Goal: Task Accomplishment & Management: Complete application form

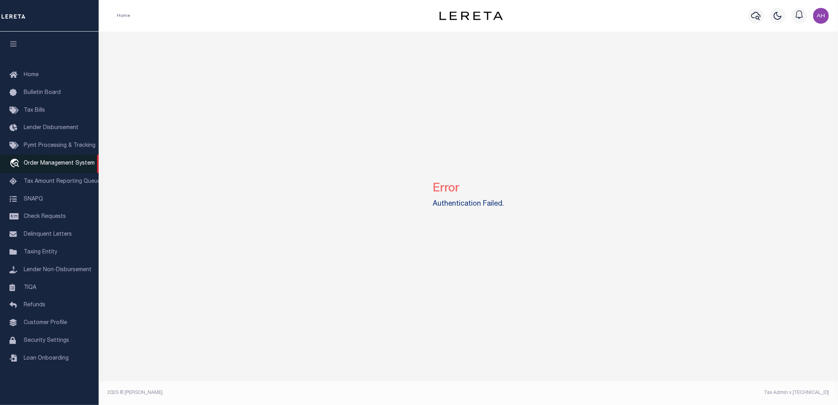
click at [48, 164] on span "Order Management System" at bounding box center [59, 164] width 71 height 6
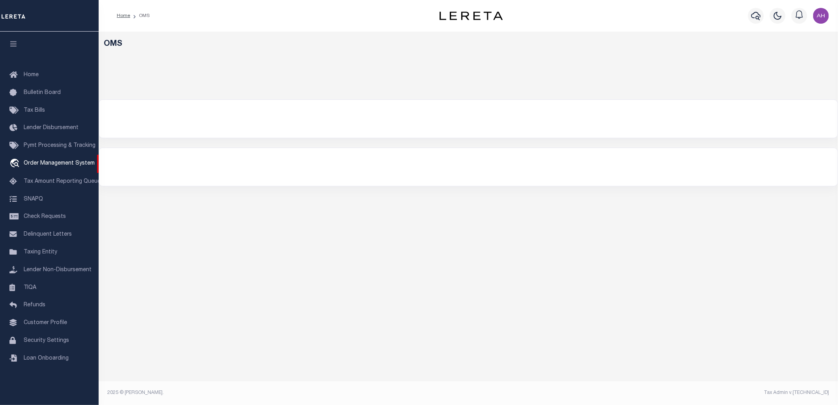
select select "200"
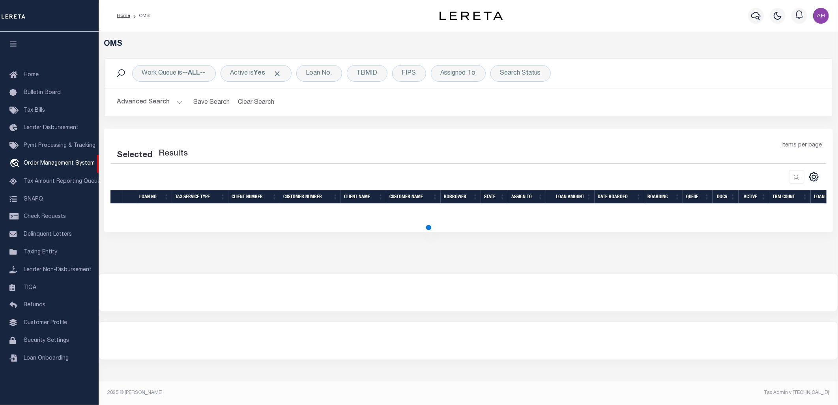
select select "200"
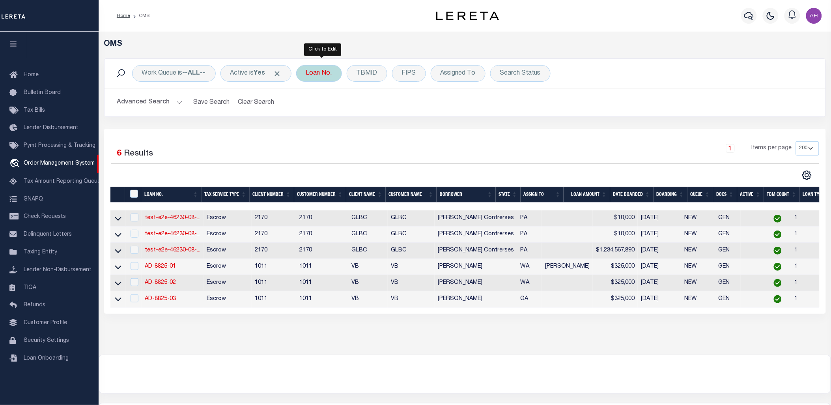
click at [326, 73] on div "Loan No." at bounding box center [319, 73] width 46 height 17
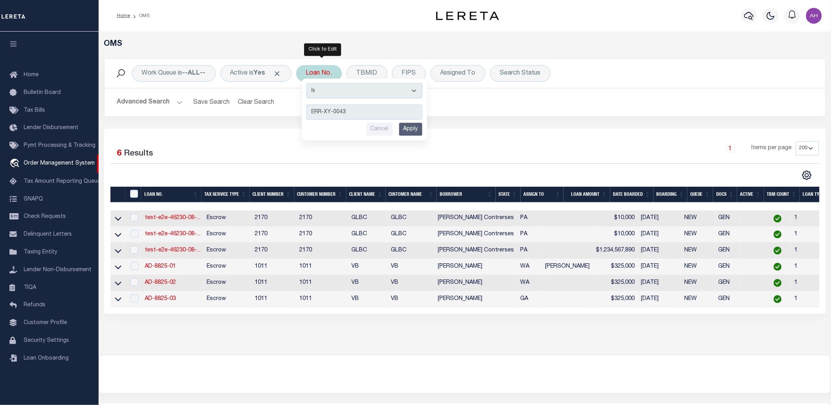
type input "ERR-XY-0043"
click at [421, 129] on input "Apply" at bounding box center [410, 129] width 23 height 13
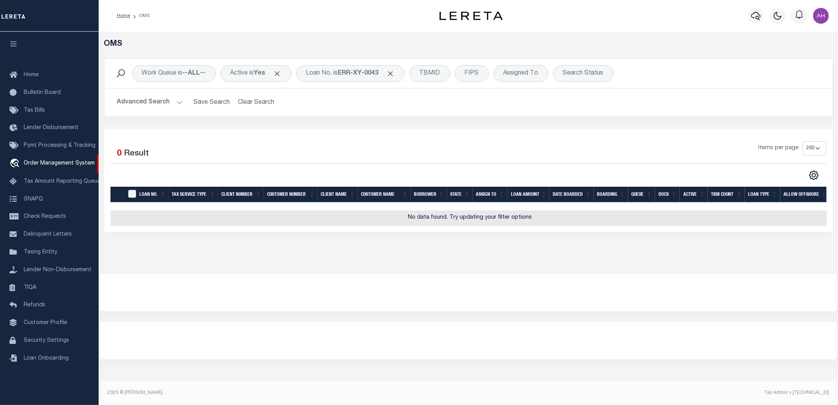
click at [160, 100] on button "Advanced Search" at bounding box center [149, 102] width 65 height 15
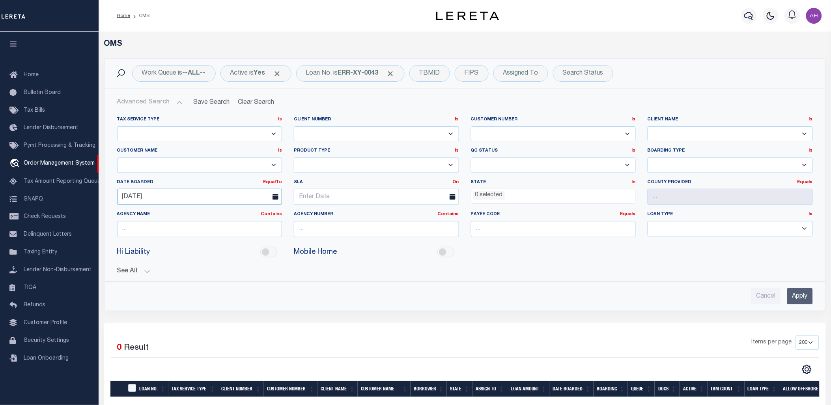
click at [140, 198] on input "08-08-2025" at bounding box center [199, 197] width 165 height 16
click at [521, 310] on div "Advanced Search Save Search Clear Search tblSearchTopScreen_dynamictable_____De…" at bounding box center [465, 199] width 721 height 222
click at [802, 296] on input "Apply" at bounding box center [800, 296] width 26 height 16
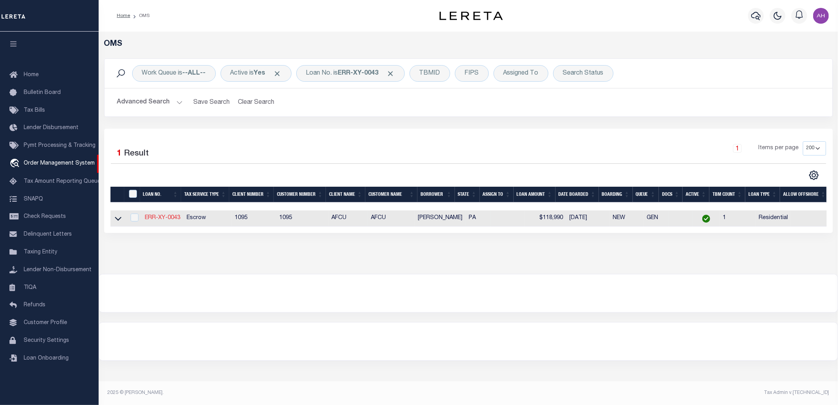
click at [164, 216] on link "ERR-XY-0043" at bounding box center [163, 218] width 36 height 6
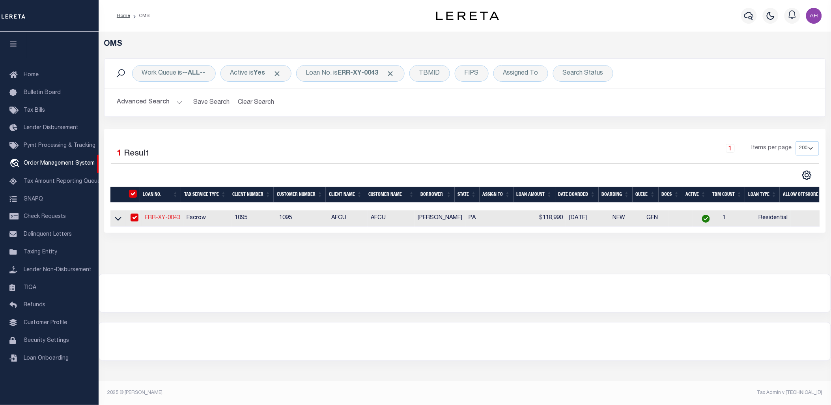
type input "ERR-XY-0043"
type input "[PERSON_NAME]"
select select
type input "08/10/2025"
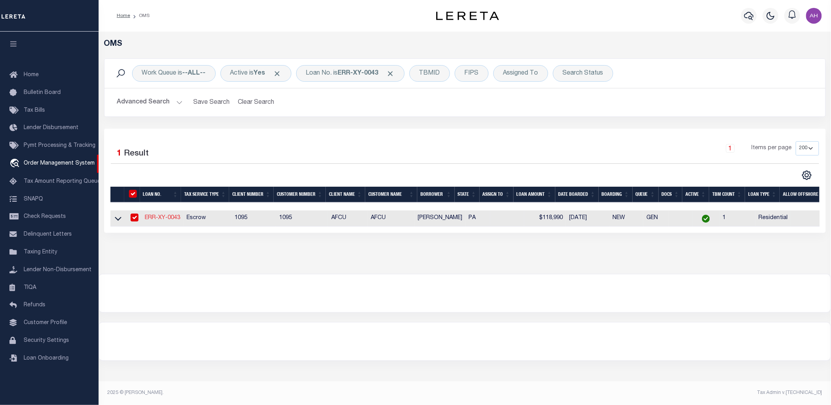
select select "10"
select select "Escrow"
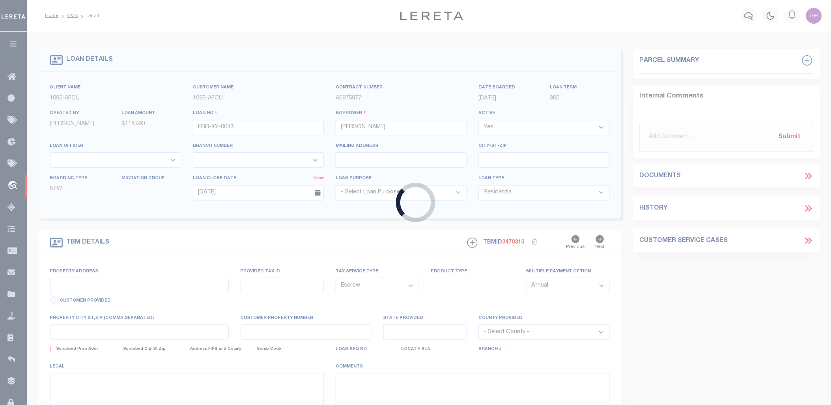
type input "3014 B ST"
select select
type input "PHILADELPHIA PA 19134-2838"
type input "PA"
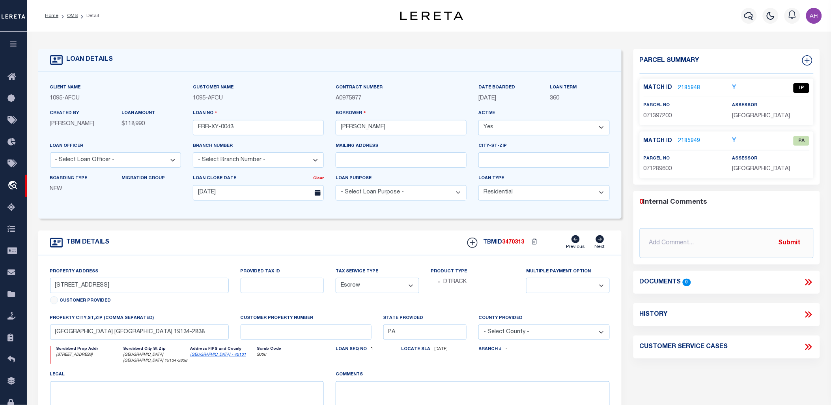
click at [686, 84] on link "2185948" at bounding box center [690, 88] width 22 height 8
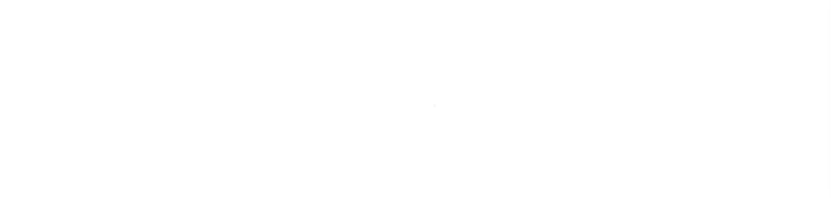
type input "ERR-XY-0043"
type input "[PERSON_NAME]"
select select
type input "[DATE]"
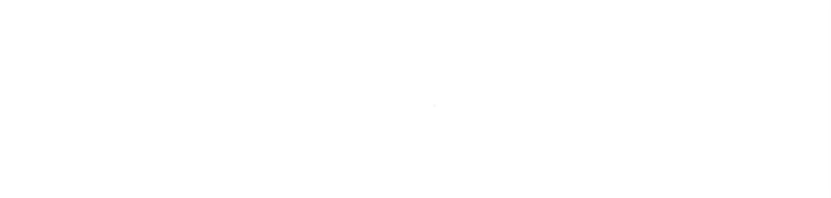
select select "10"
select select "Escrow"
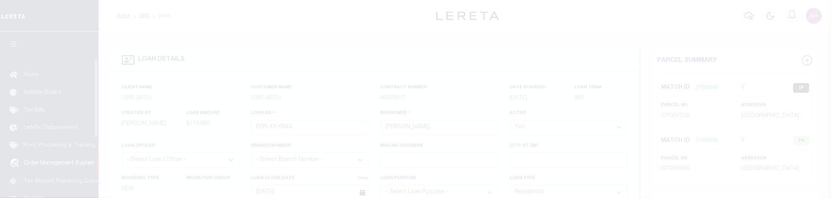
type input "[STREET_ADDRESS]"
select select
type input "[GEOGRAPHIC_DATA] [GEOGRAPHIC_DATA] 19134-2838"
type input "PA"
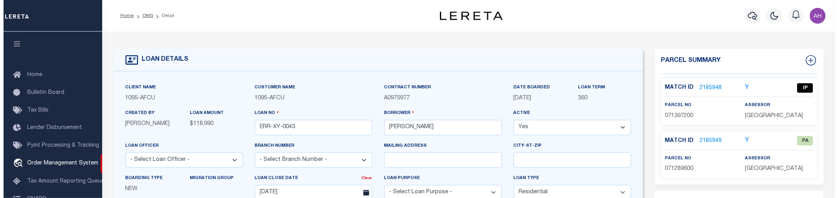
scroll to position [56, 0]
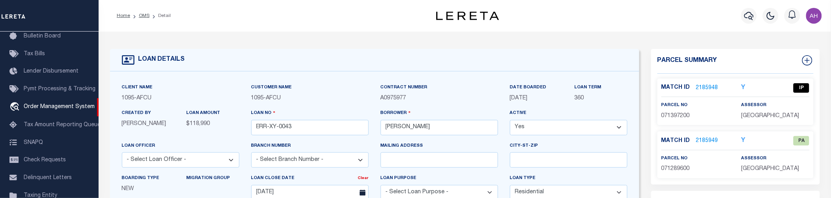
click at [704, 87] on link "2185948" at bounding box center [707, 88] width 22 height 8
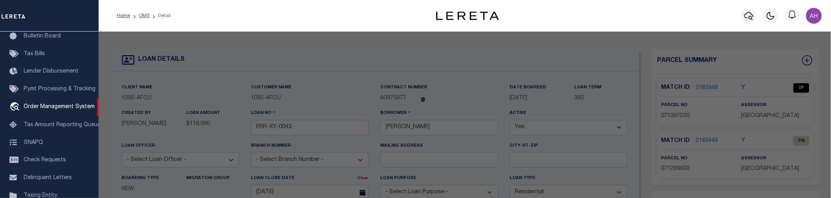
checkbox input "false"
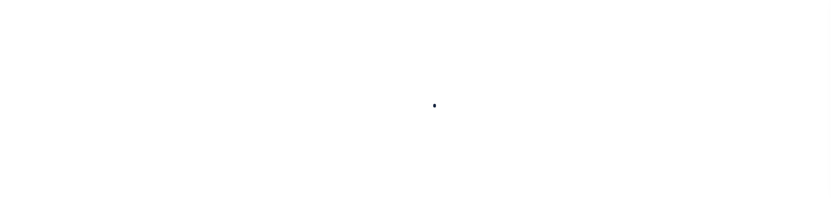
type input "ERR-XY-0043"
type input "[PERSON_NAME]"
select select
type input "[DATE]"
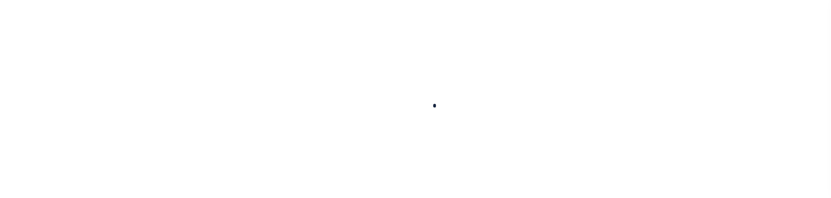
select select "10"
select select "Escrow"
type input "[STREET_ADDRESS]"
select select
type input "[GEOGRAPHIC_DATA] [GEOGRAPHIC_DATA] 19134-2838"
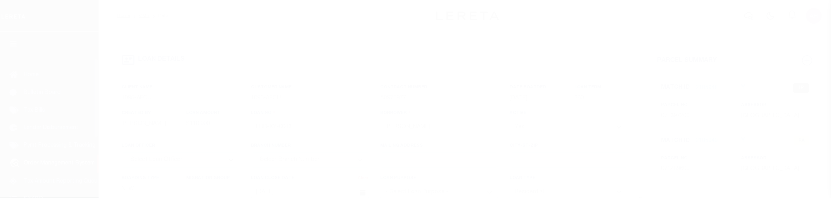
type input "PA"
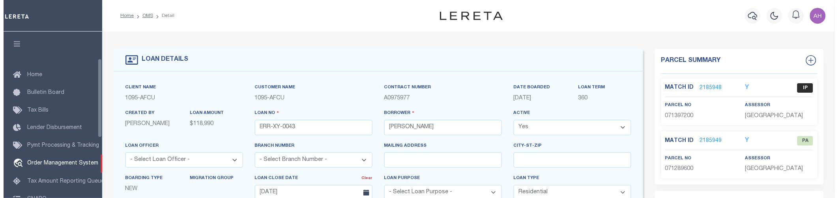
scroll to position [56, 0]
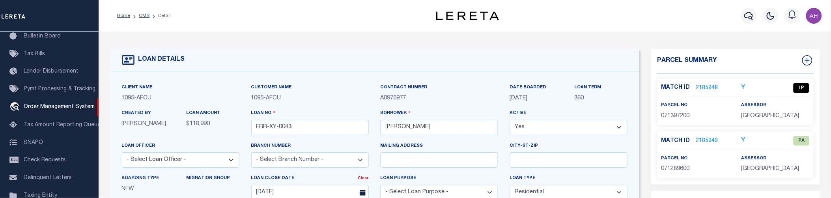
click at [709, 89] on link "2185948" at bounding box center [707, 88] width 22 height 8
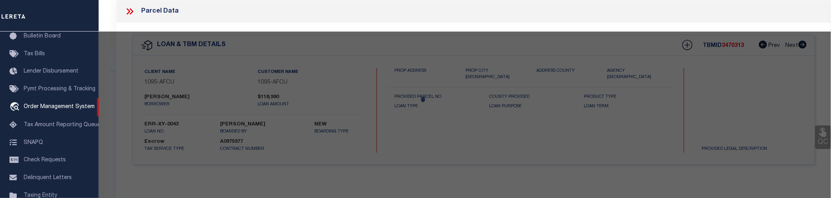
checkbox input "false"
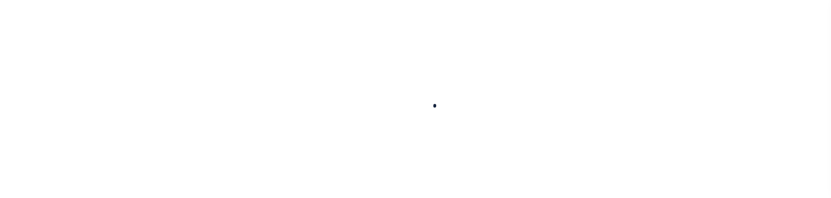
type input "ERR-XY-0043"
type input "[PERSON_NAME]"
select select
type input "[DATE]"
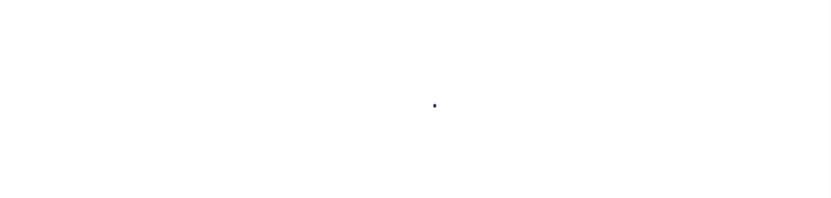
select select "10"
select select "Escrow"
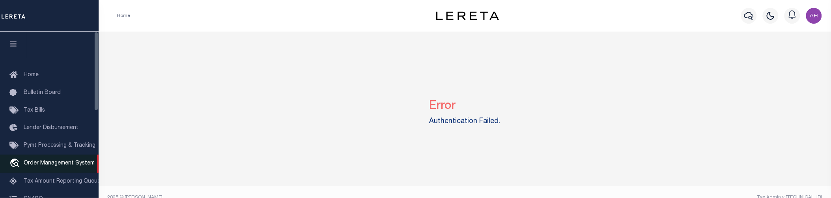
click at [43, 159] on link "travel_explore Order Management System" at bounding box center [49, 164] width 99 height 18
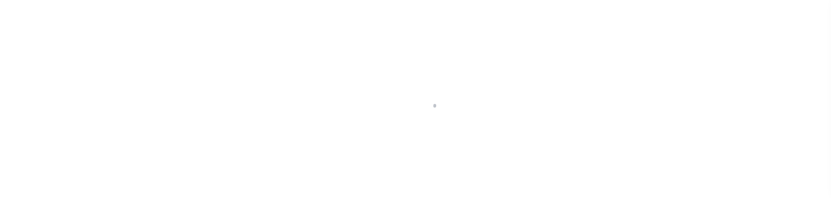
select select "200"
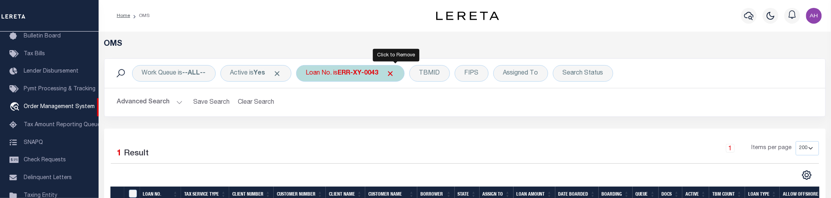
click at [395, 71] on span "Click to Remove" at bounding box center [391, 73] width 8 height 8
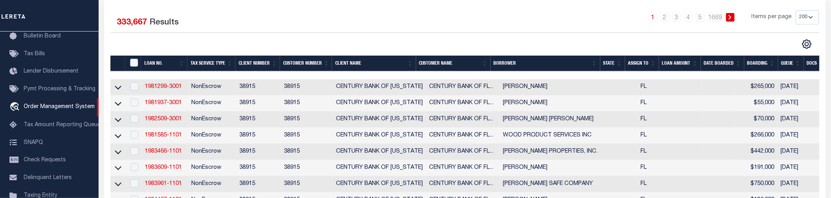
scroll to position [178, 0]
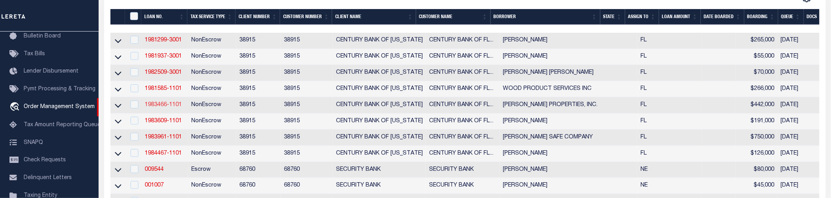
click at [170, 107] on link "1983466-1101" at bounding box center [163, 105] width 37 height 6
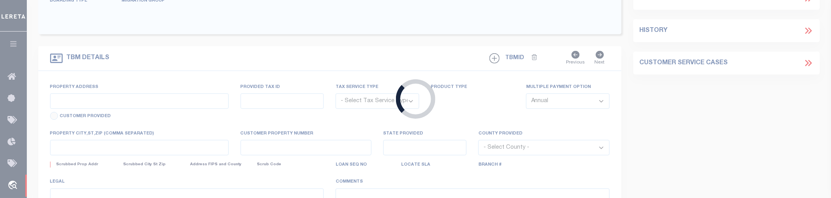
type input "1983466-1101"
type input "HIMES PROPERTIES, INC."
select select
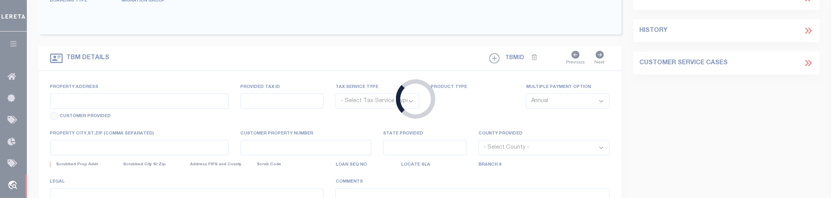
select select
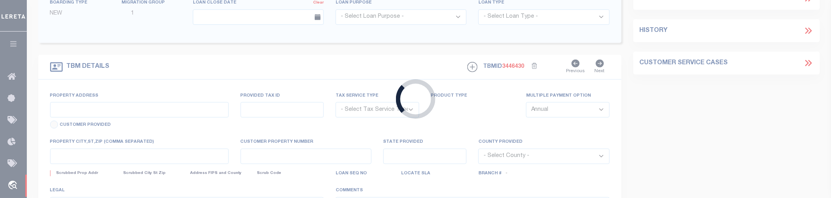
scroll to position [69, 0]
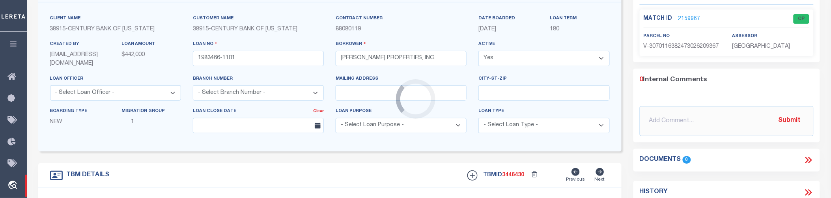
type input "1040 LAND O'LAKES BLVD"
radio input "true"
select select "NonEscrow"
select select
type input "LUTZ FL 33549"
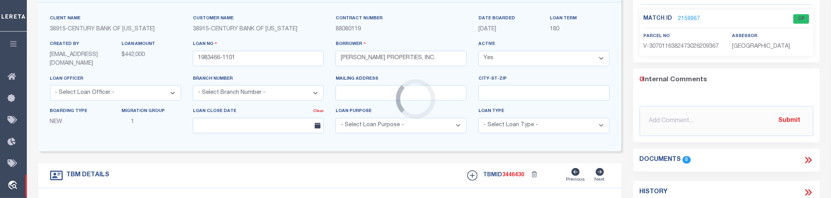
type input "1983466-1101"
type input "FL"
type textarea "COM SE COR OF SW1 4 TH NOODG 27 41 W 373 81 FT FOR POB TH NOODG 27 41 W 46037 F…"
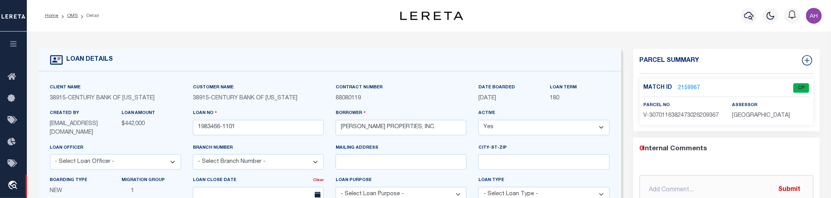
click at [692, 85] on link "2159967" at bounding box center [690, 88] width 22 height 8
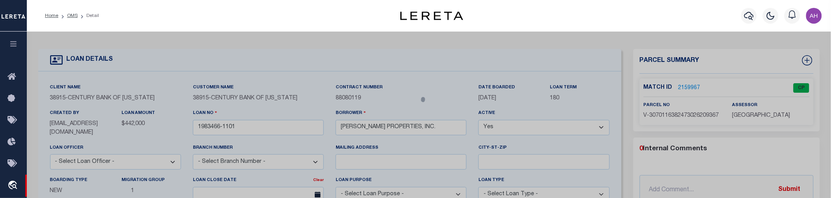
checkbox input "false"
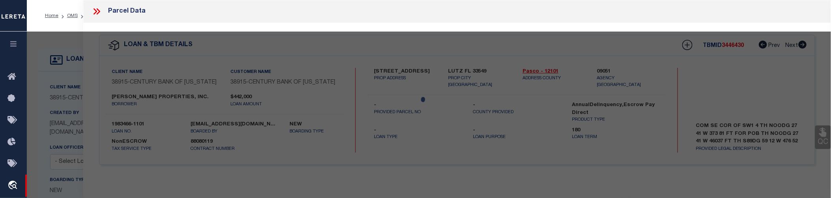
select select "CP"
select select "AGW"
select select
type input "1040 LAND O'LAKES BLVD"
checkbox input "false"
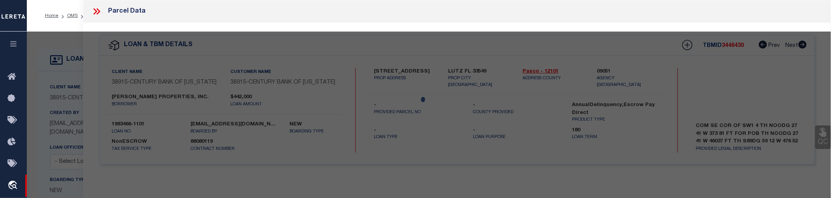
type input "LUTZ FL 33549"
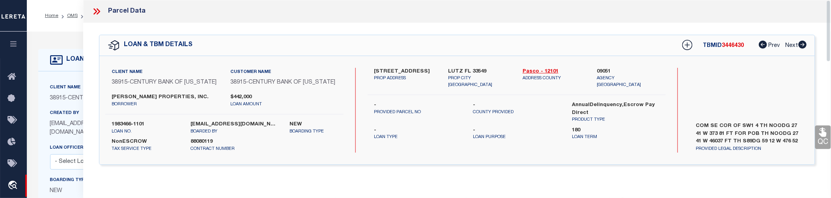
click at [97, 8] on icon at bounding box center [97, 11] width 10 height 10
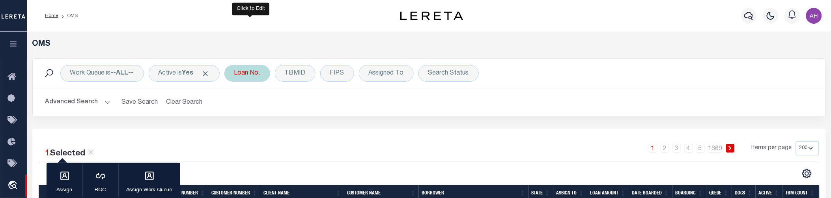
click at [258, 73] on div "Loan No." at bounding box center [247, 73] width 46 height 17
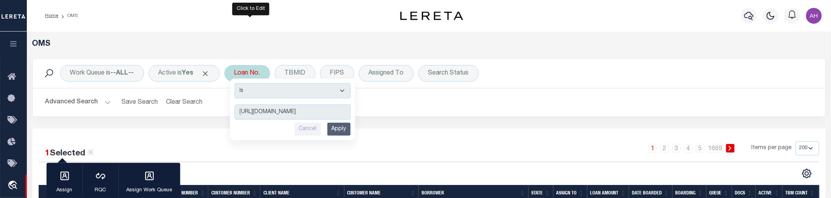
scroll to position [0, 74]
type input "https://dev.azure.com/AccumatchDevOps/Bullet/_workitems/edit/46457/"
click at [304, 130] on input "Cancel" at bounding box center [308, 129] width 26 height 13
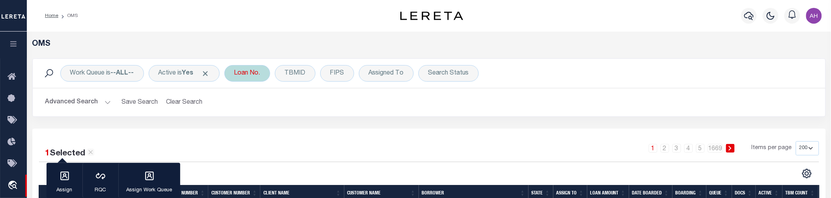
click at [69, 101] on button "Advanced Search" at bounding box center [77, 102] width 65 height 15
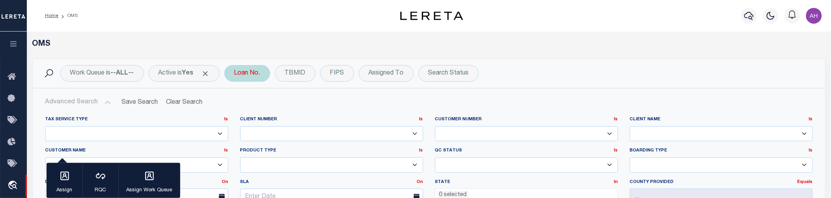
scroll to position [135, 0]
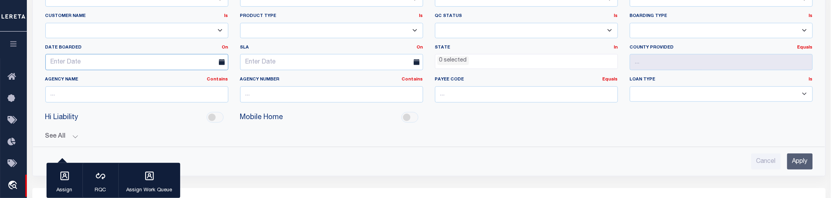
click at [128, 65] on input "text" at bounding box center [136, 62] width 183 height 16
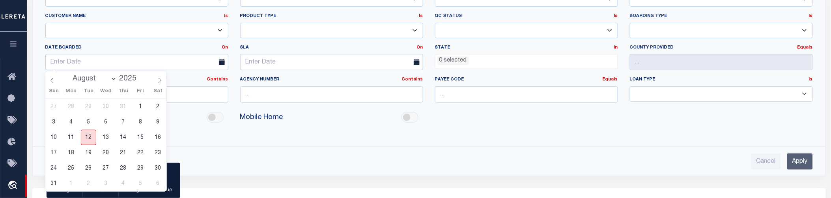
click at [90, 140] on span "12" at bounding box center [88, 137] width 15 height 15
type input "[DATE]"
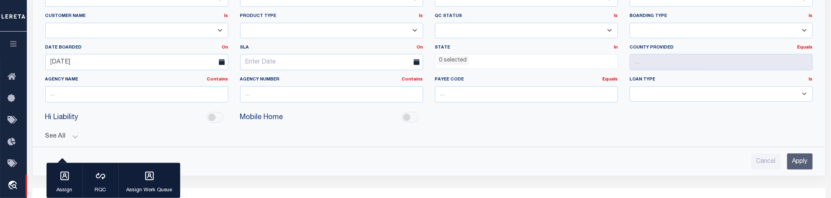
click at [803, 160] on input "Apply" at bounding box center [800, 161] width 26 height 16
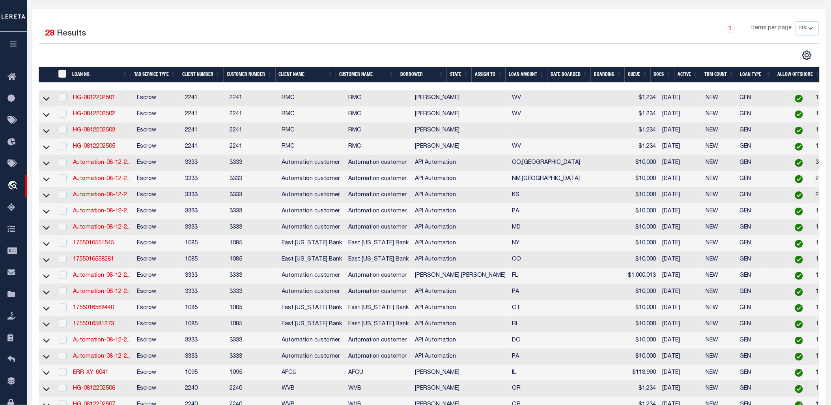
scroll to position [201, 0]
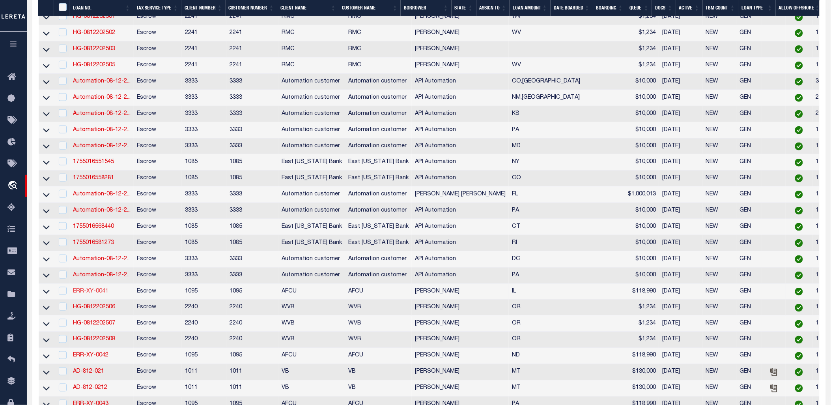
click at [88, 198] on link "ERR-XY-0041" at bounding box center [91, 291] width 36 height 6
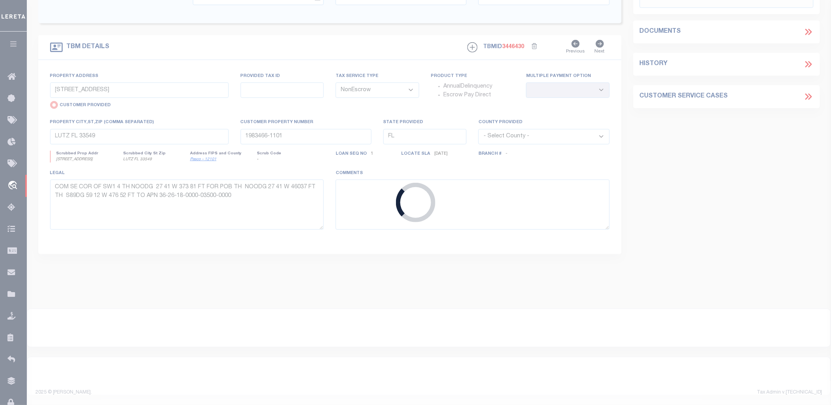
type input "ERR-XY-0041"
type input "[PERSON_NAME]"
type input "08/10/2025"
select select "10"
select select "Escrow"
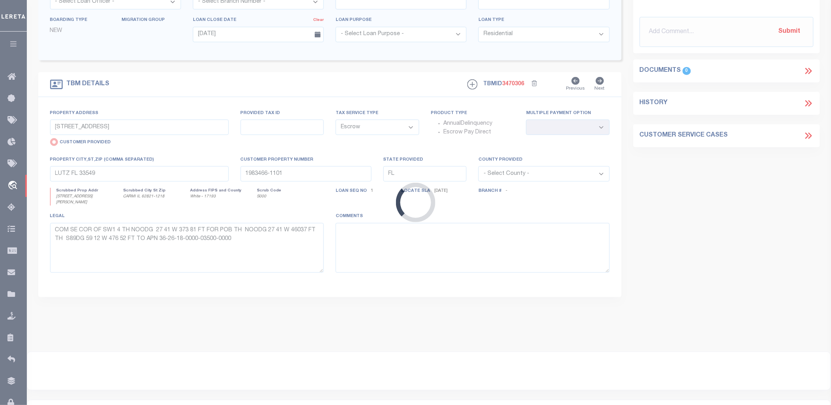
type input "713 SMITH ST"
radio input "false"
select select
type input "CARMI IL 62821-1218"
type input "IL"
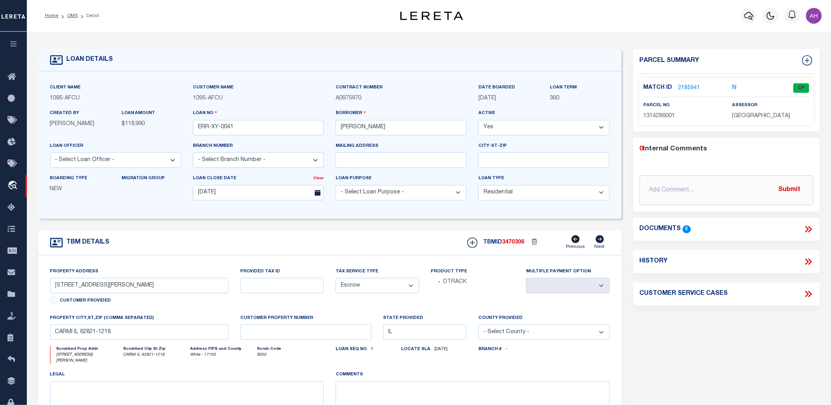
click at [687, 86] on link "2185941" at bounding box center [690, 88] width 22 height 8
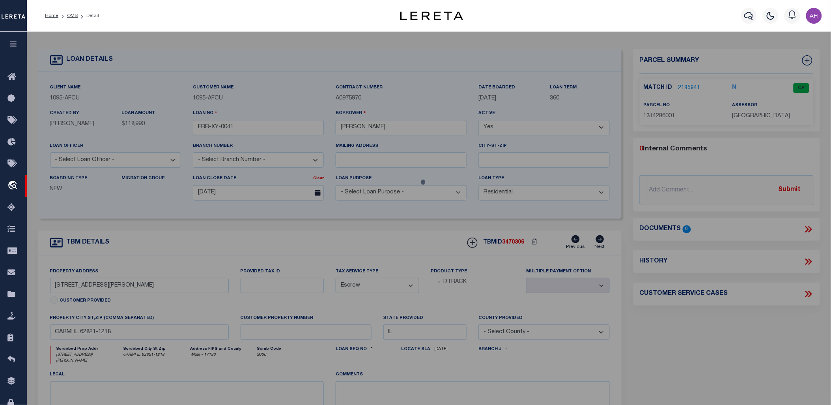
select select "AS"
select select
checkbox input "false"
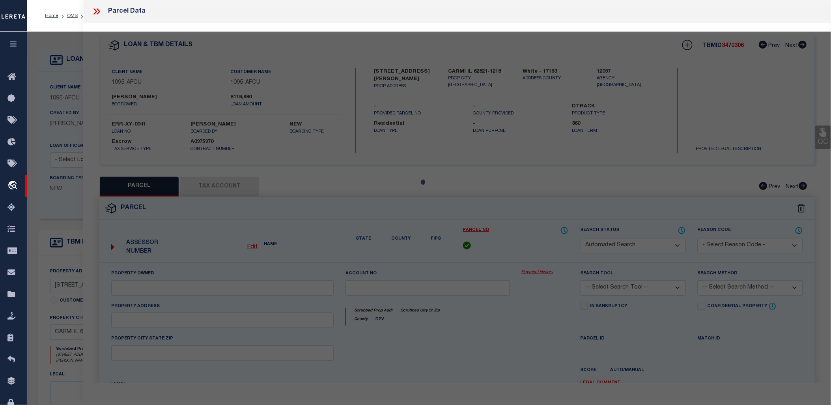
select select "CP"
type input "SHUMATE,BRANT J"
select select "ATL"
select select "ADD"
type input "713 SMITH ST"
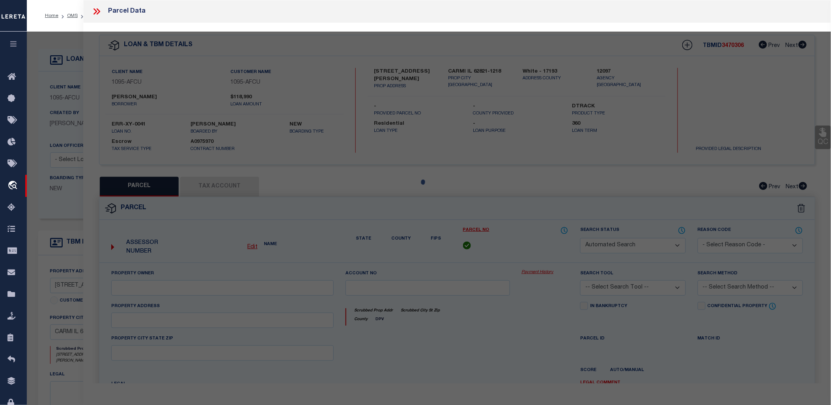
checkbox input "false"
type input "CARMI, IL 62821"
type textarea "LOT 010 BLK 010 PLT 220 GRAHAM'S ADDITION NW 112' 337-307 384-116 425-232 2008-…"
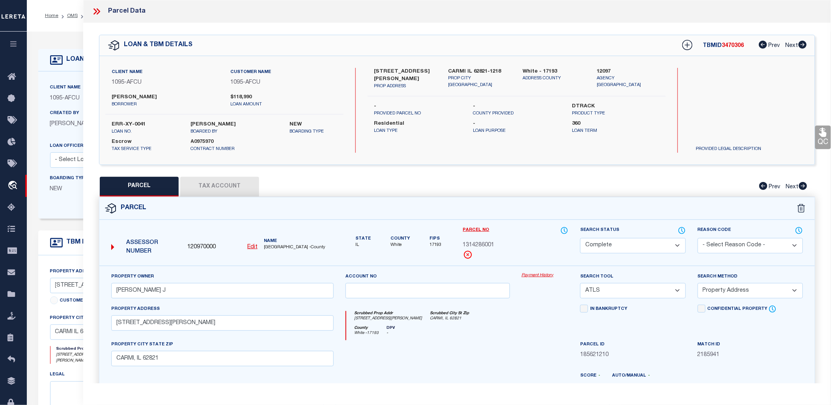
click at [95, 10] on icon at bounding box center [95, 11] width 4 height 6
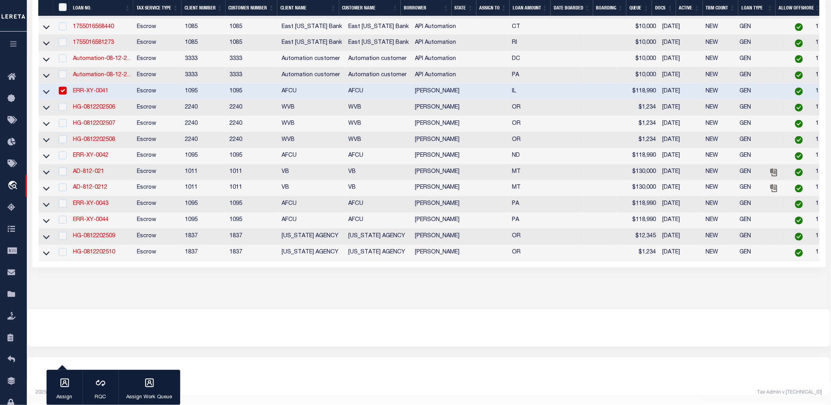
scroll to position [387, 0]
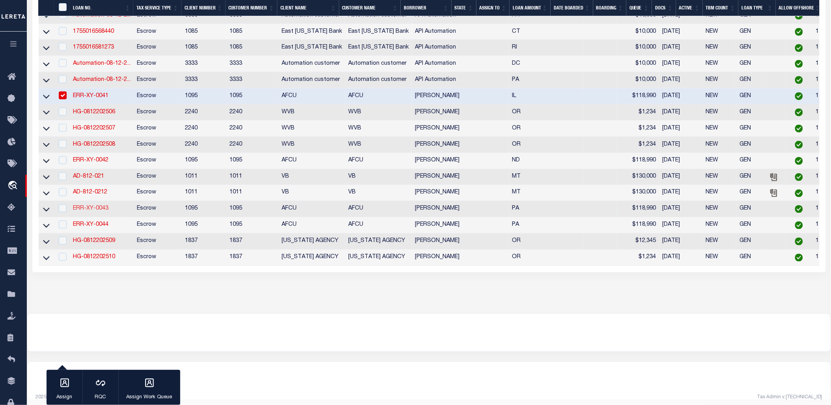
click at [101, 198] on link "ERR-XY-0043" at bounding box center [91, 209] width 36 height 6
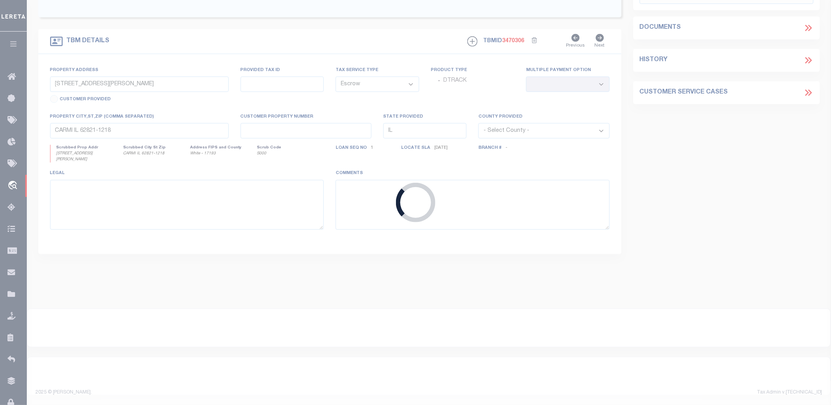
type input "ERR-XY-0043"
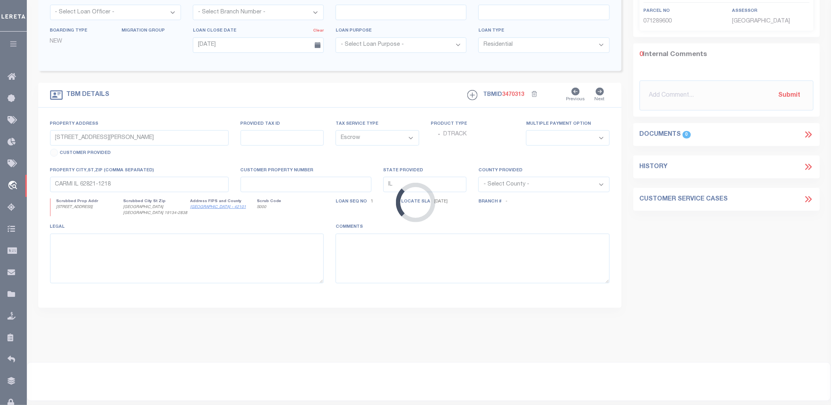
type input "3014 B ST"
select select
type input "PHILADELPHIA PA 19134-2838"
type input "PA"
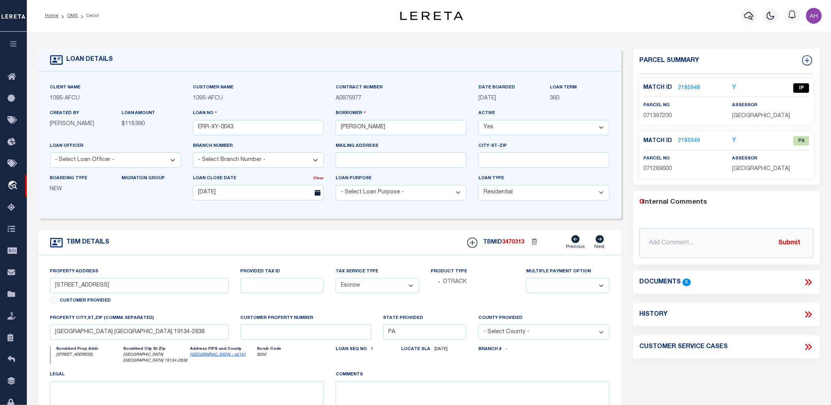
click at [699, 87] on div "Match ID 2185948" at bounding box center [682, 88] width 77 height 9
click at [697, 87] on link "2185948" at bounding box center [690, 88] width 22 height 8
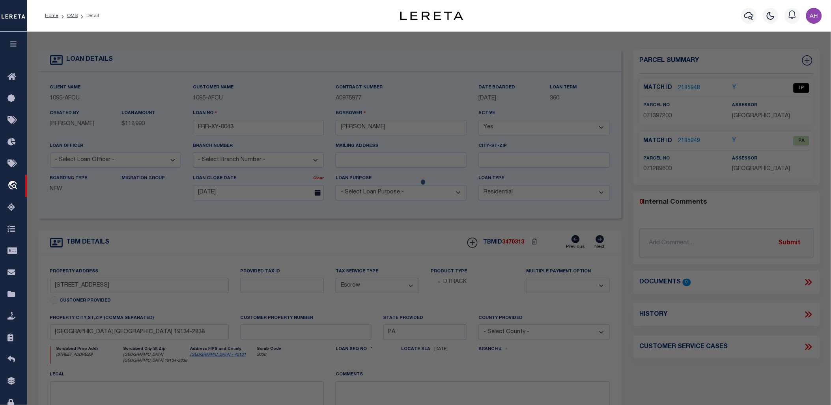
select select "AS"
select select
checkbox input "false"
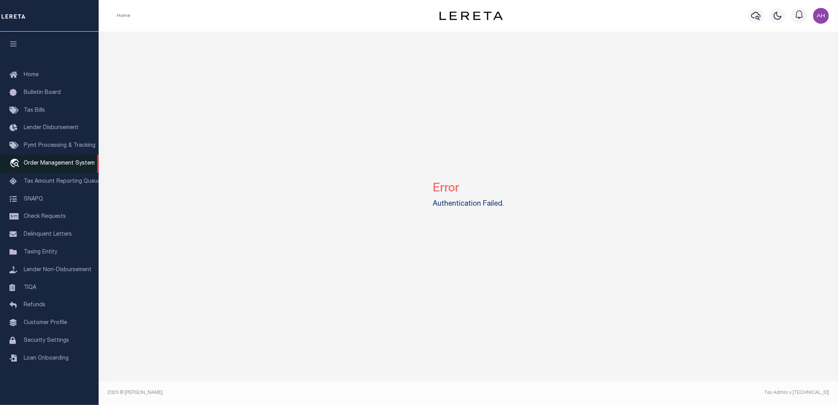
click at [72, 161] on span "Order Management System" at bounding box center [59, 164] width 71 height 6
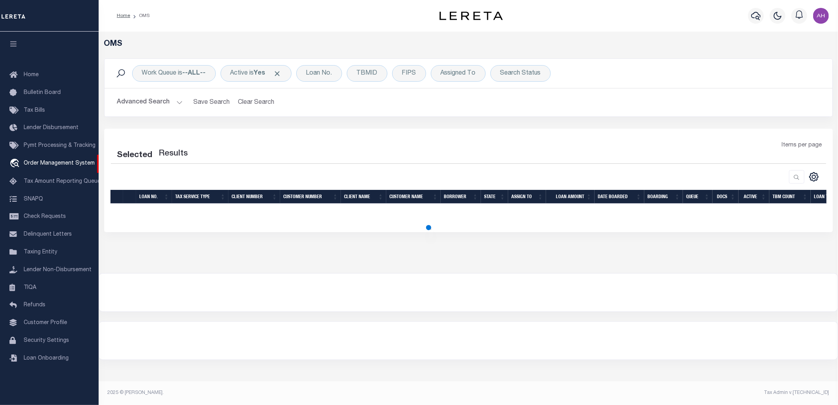
select select "200"
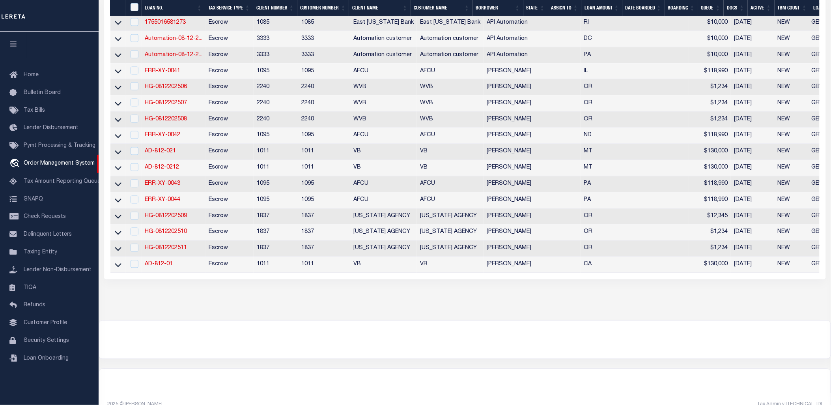
scroll to position [437, 0]
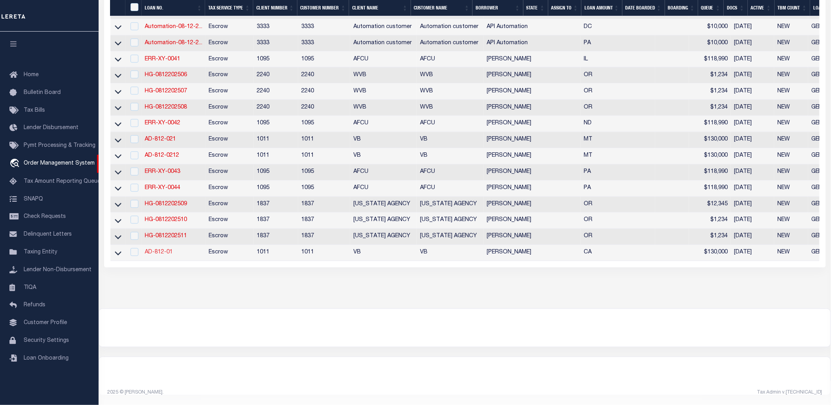
click at [165, 250] on link "AD-812-01" at bounding box center [159, 253] width 28 height 6
type input "AD-812-01"
type input "[PERSON_NAME]"
select select
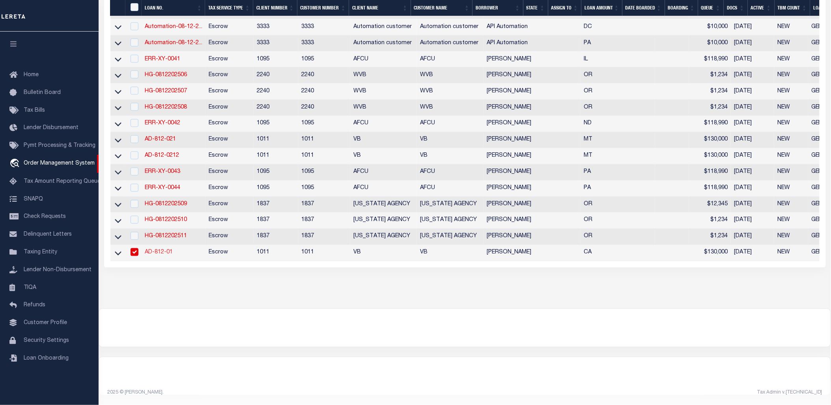
type input "12162 [PERSON_NAME] DR"
type input "[GEOGRAPHIC_DATA]-3931"
type input "[DATE]"
select select "10"
select select "Escrow"
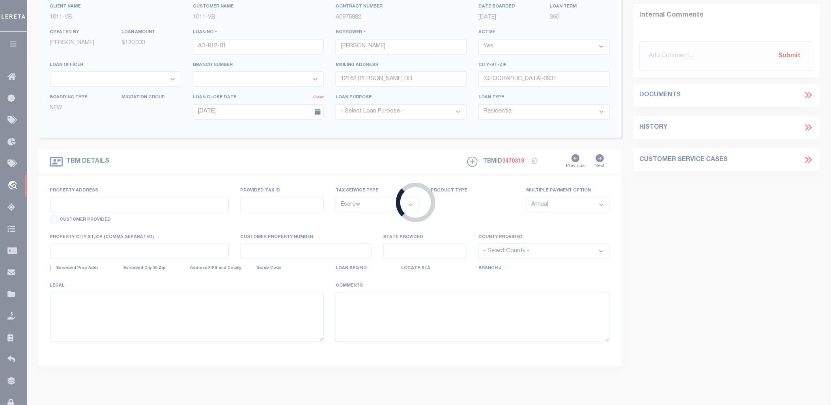
type input "12162 [PERSON_NAME] DR"
select select
type input "[GEOGRAPHIC_DATA]-3931"
type input "CA"
select select "19653"
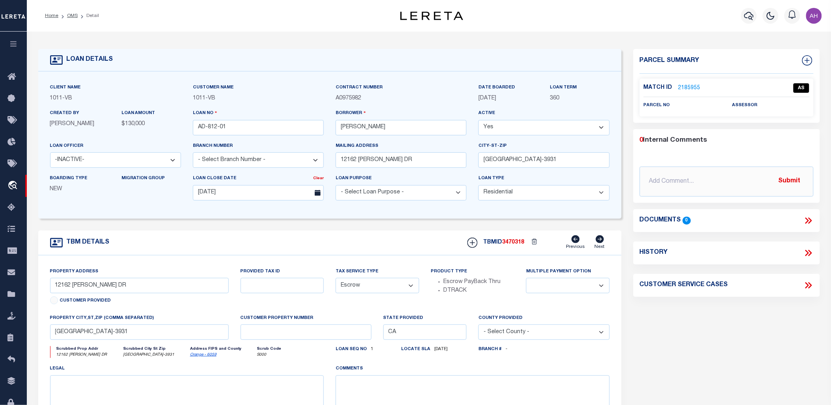
scroll to position [5, 0]
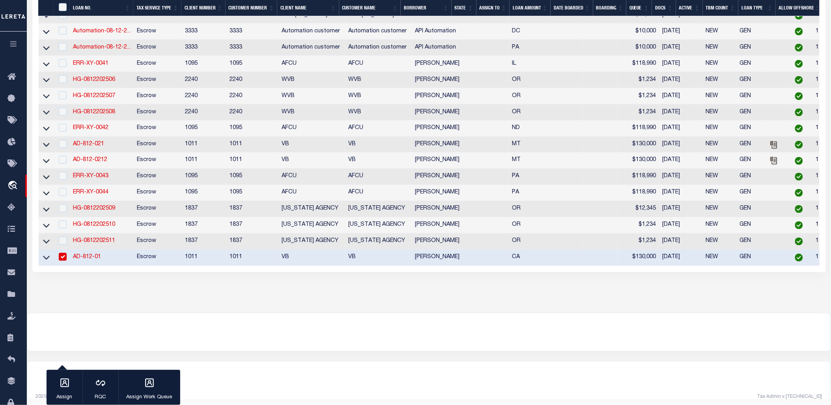
scroll to position [415, 0]
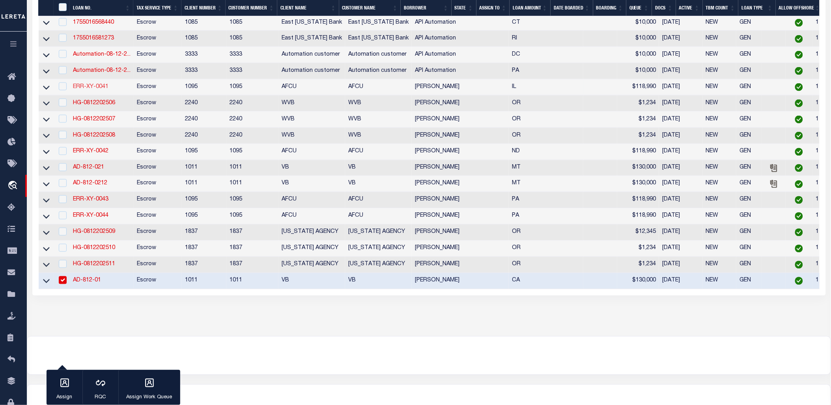
click at [97, 89] on link "ERR-XY-0041" at bounding box center [91, 87] width 36 height 6
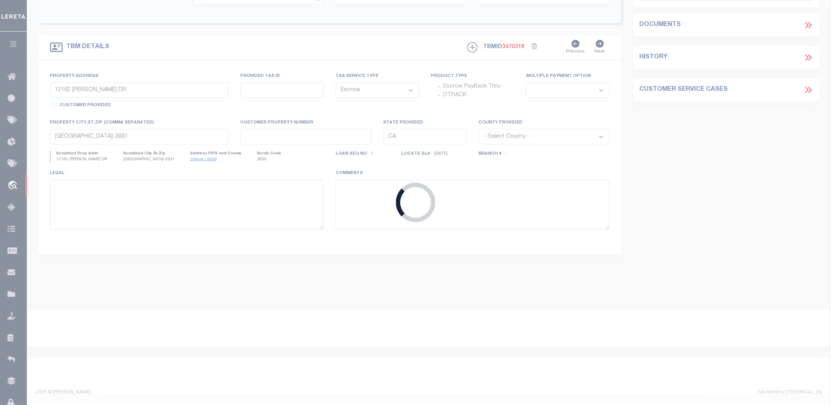
type input "ERR-XY-0041"
type input "[PERSON_NAME]"
select select
type input "08/10/2025"
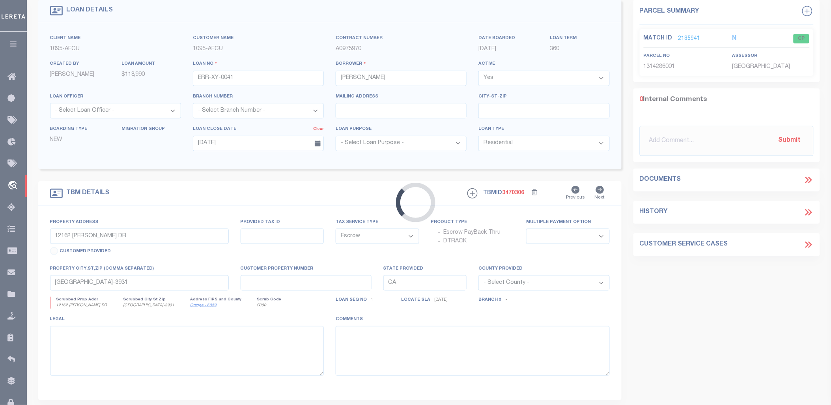
type input "713 SMITH ST"
select select
type input "CARMI IL 62821-1218"
type input "IL"
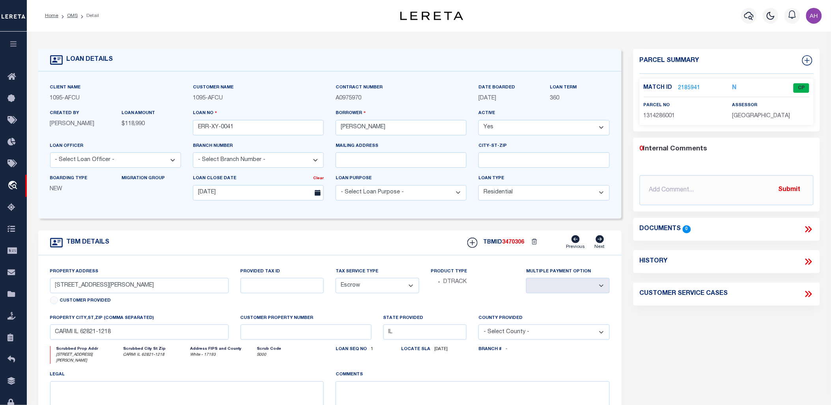
click at [690, 87] on link "2185941" at bounding box center [690, 88] width 22 height 8
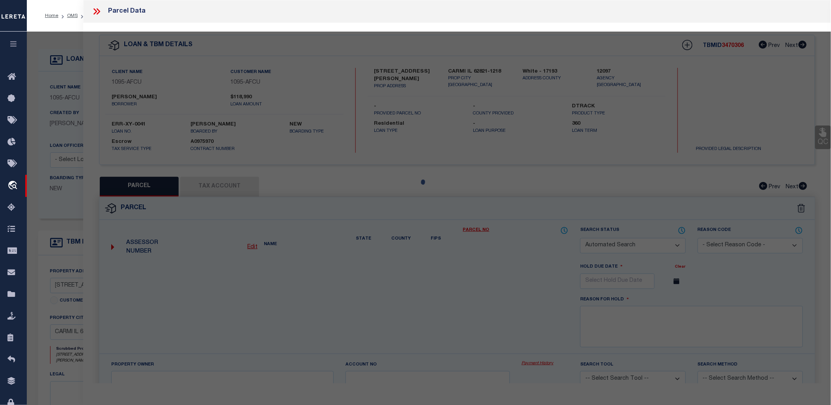
checkbox input "false"
select select "CP"
type input "SHUMATE,BRANT J"
select select "ATL"
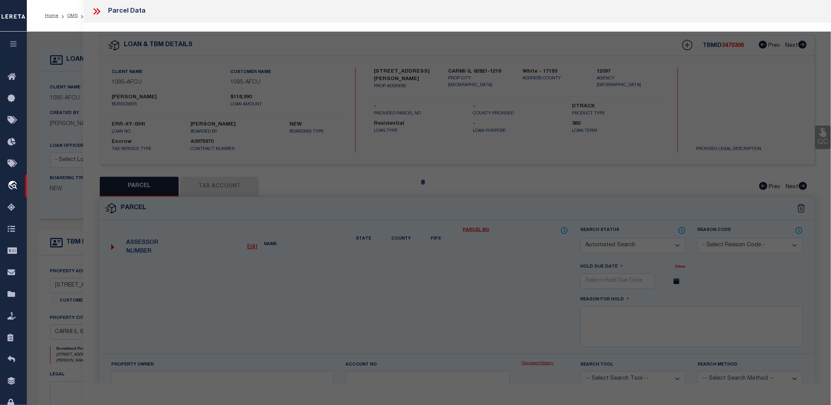
select select "ADD"
type input "713 SMITH ST"
checkbox input "false"
type input "CARMI, IL 62821"
type textarea "LOT 010 BLK 010 PLT 220 GRAHAM'S ADDITION NW 112' 337-307 384-116 425-232 2008-…"
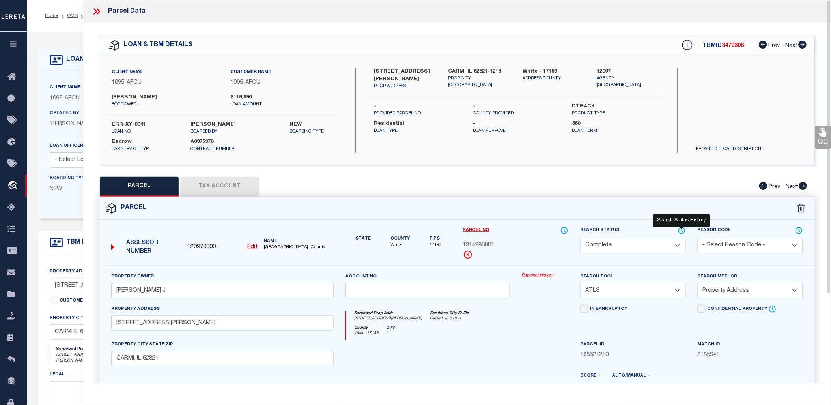
click at [683, 228] on icon at bounding box center [682, 230] width 8 height 9
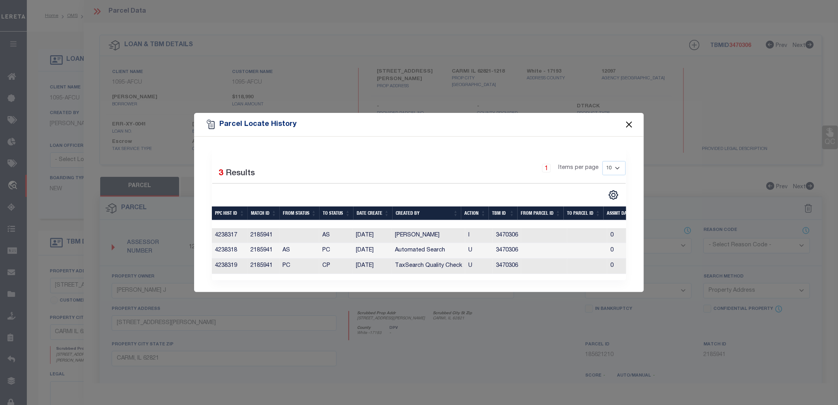
click at [626, 123] on button "Close" at bounding box center [629, 125] width 10 height 10
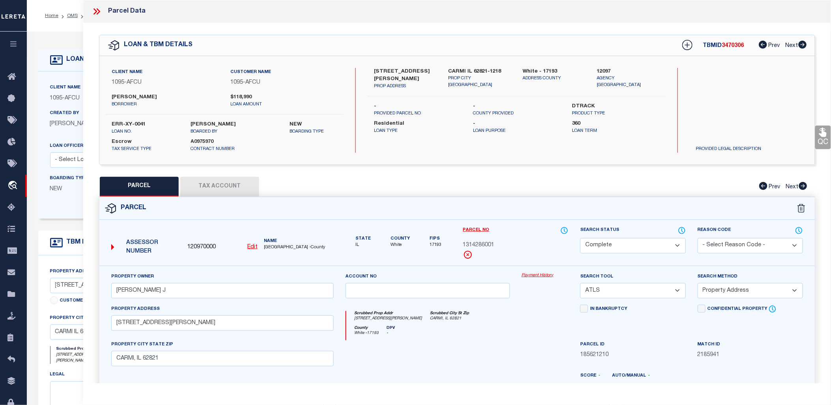
click at [93, 11] on icon at bounding box center [97, 11] width 10 height 10
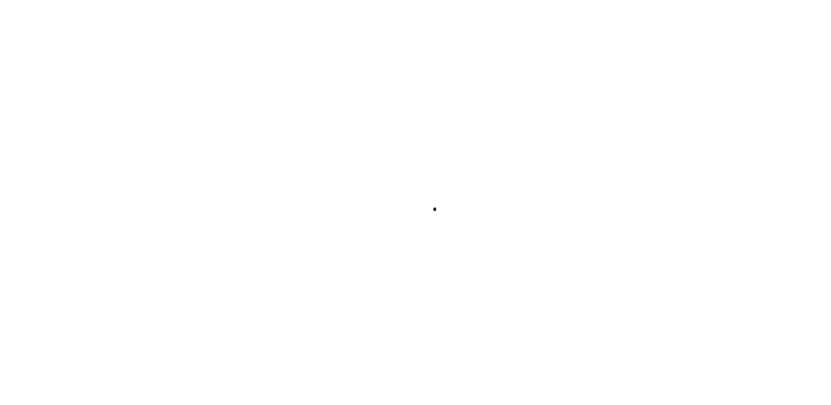
select select "19653"
select select "10"
select select "Escrow"
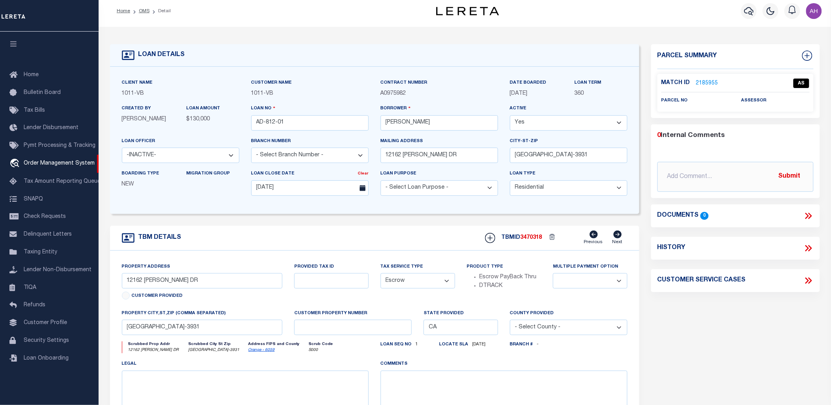
scroll to position [5, 0]
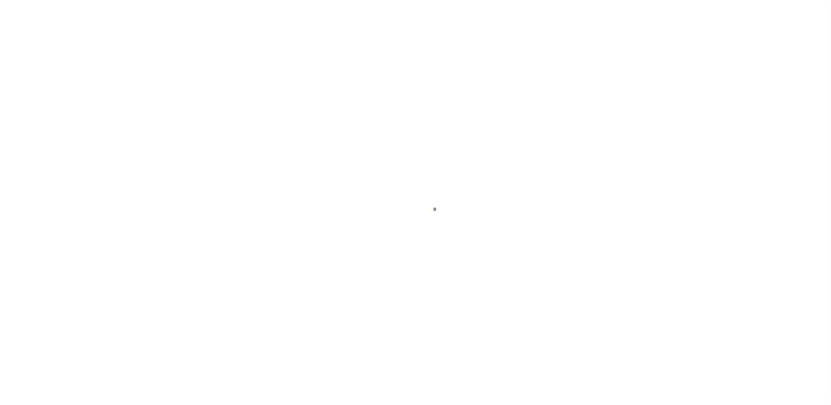
select select "19653"
select select "10"
select select "Escrow"
type input "12162 [PERSON_NAME] DR"
select select
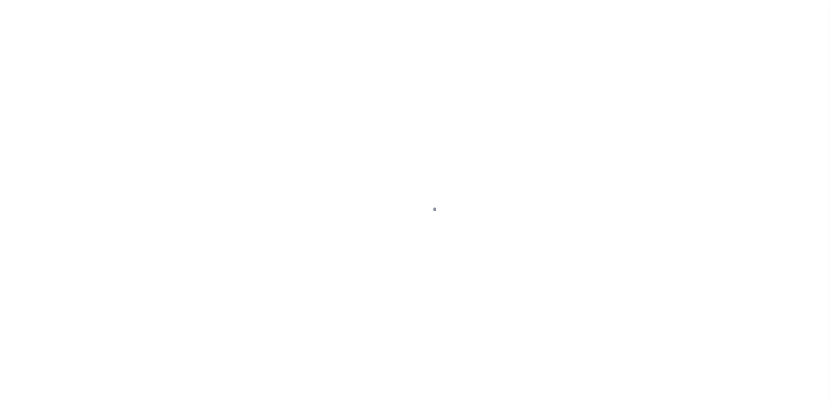
type input "[GEOGRAPHIC_DATA]-3931"
type input "CA"
select select "19653"
select select "10"
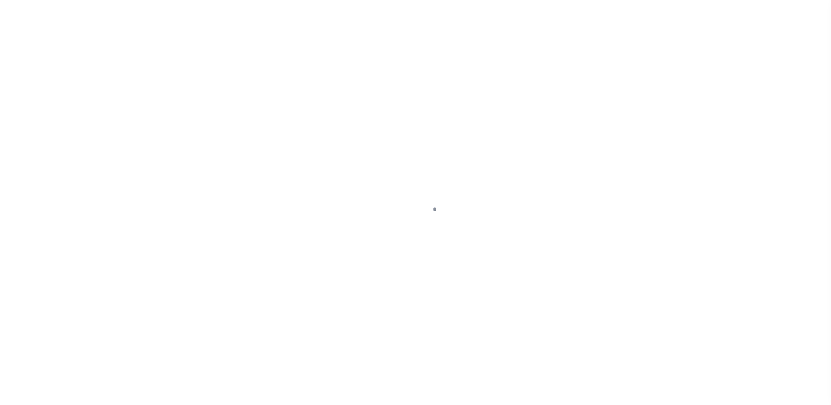
select select "Escrow"
select select "10"
select select "Escrow"
type input "12162 [PERSON_NAME] DR"
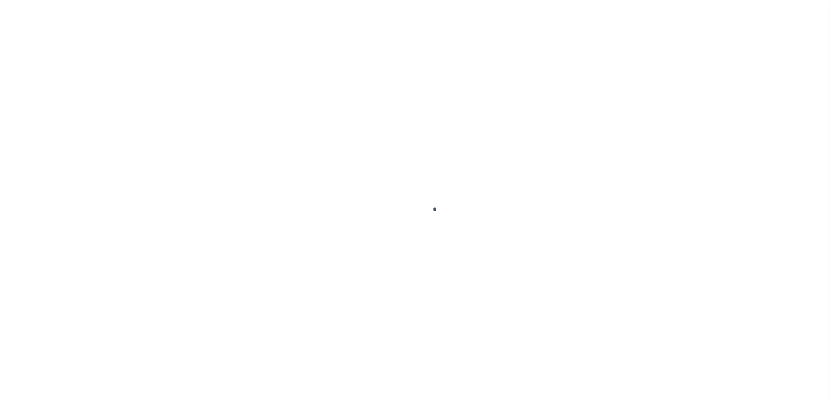
select select
type input "[GEOGRAPHIC_DATA]-3931"
type input "CA"
select select
select select "19653"
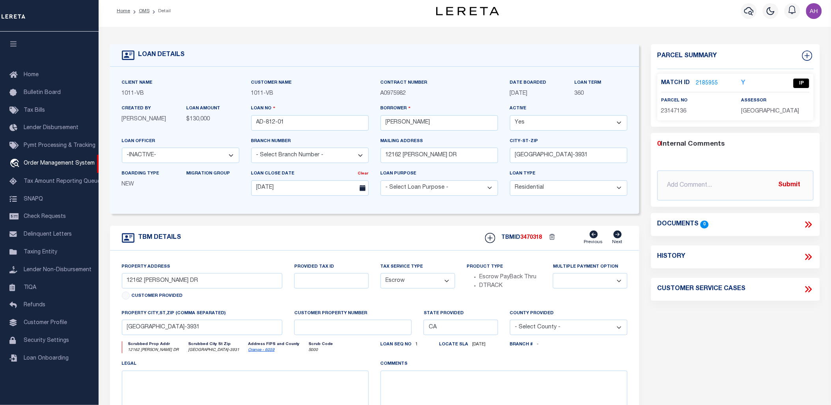
click at [716, 82] on link "2185955" at bounding box center [707, 83] width 22 height 8
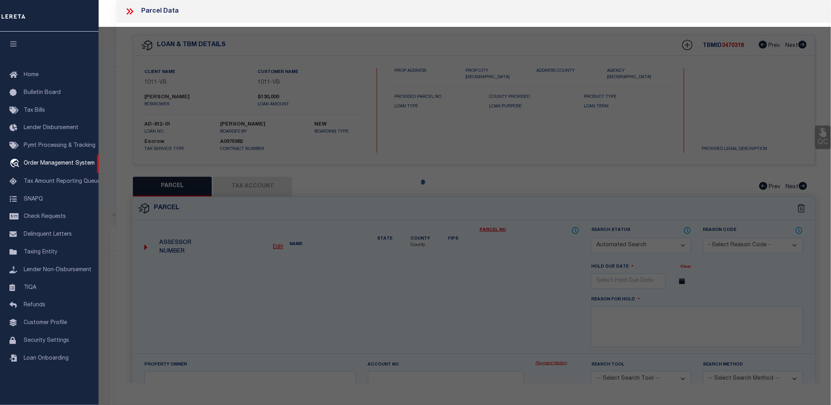
checkbox input "false"
select select "IP"
type input "NEW GARDEN GROVE COMMUNITY LP"
select select "ATL"
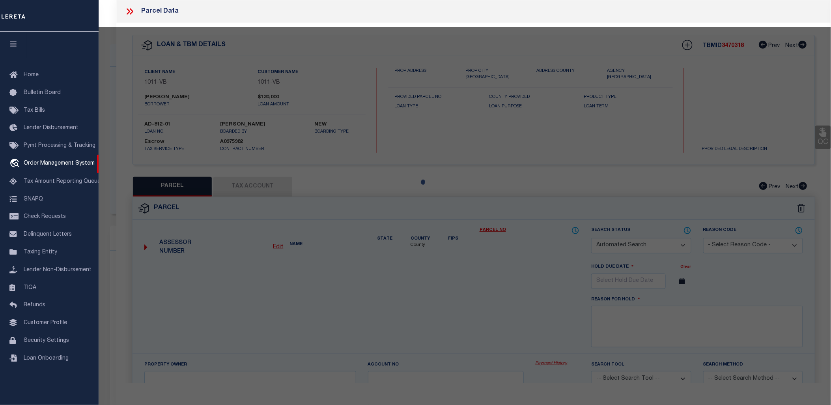
select select "ADD"
type input "12162 TAMERLANE DR"
checkbox input "false"
type input "GARDEN GROVE, CA 92840"
type textarea "N TR 5503 BLK LOT 6"
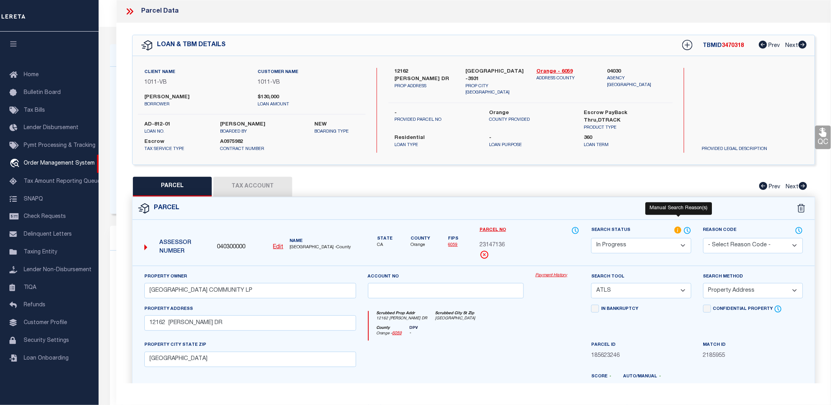
click at [679, 231] on icon at bounding box center [678, 229] width 7 height 7
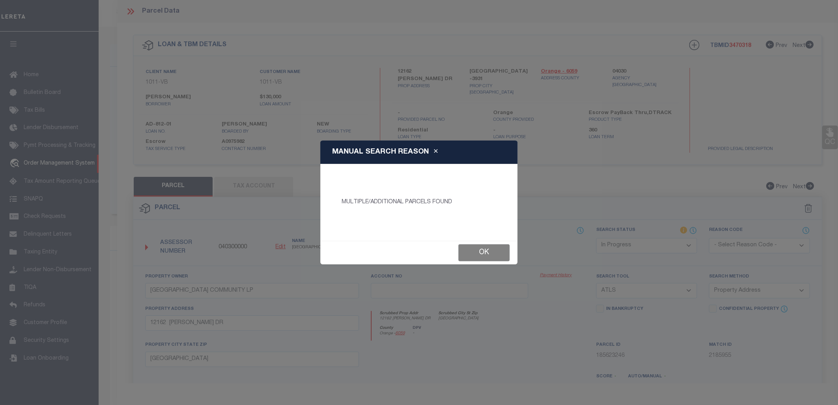
click at [487, 252] on button "Ok" at bounding box center [483, 252] width 51 height 17
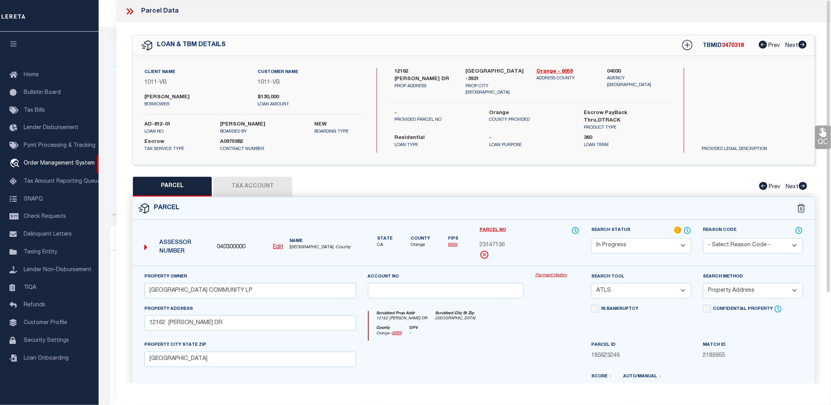
click at [129, 13] on icon at bounding box center [130, 11] width 10 height 10
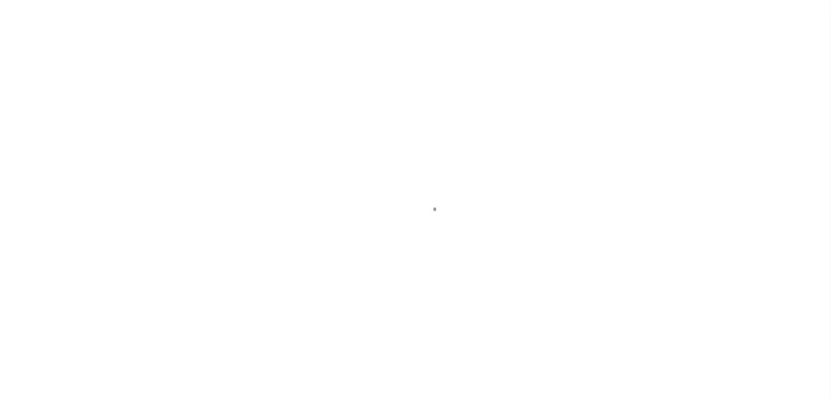
select select "19653"
select select "10"
select select "Escrow"
select select "19653"
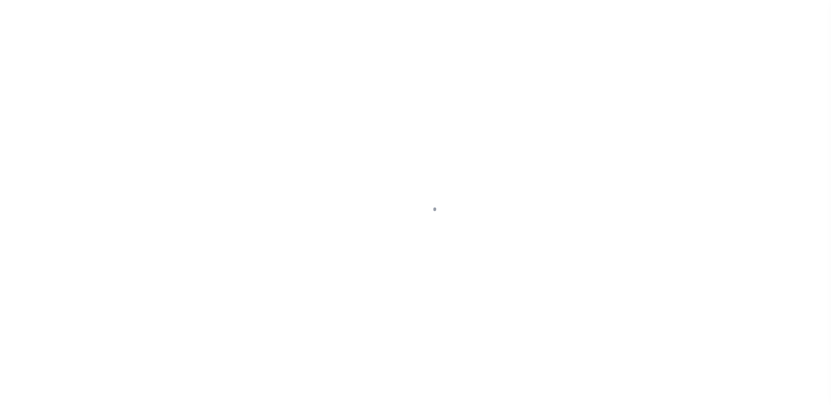
select select "10"
select select "Escrow"
select select "10"
select select "Escrow"
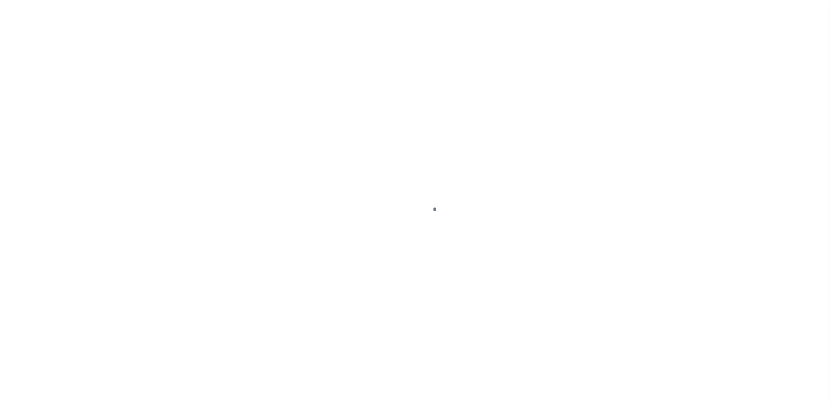
type input "12162 [PERSON_NAME] DR"
select select
type input "[GEOGRAPHIC_DATA]-3931"
type input "CA"
select select
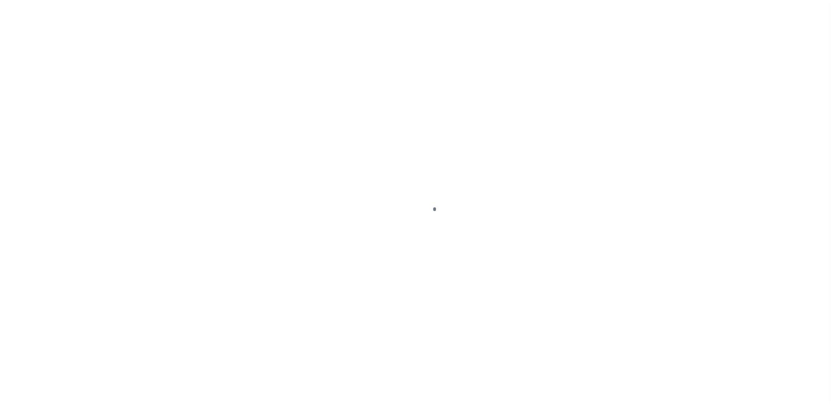
select select "19653"
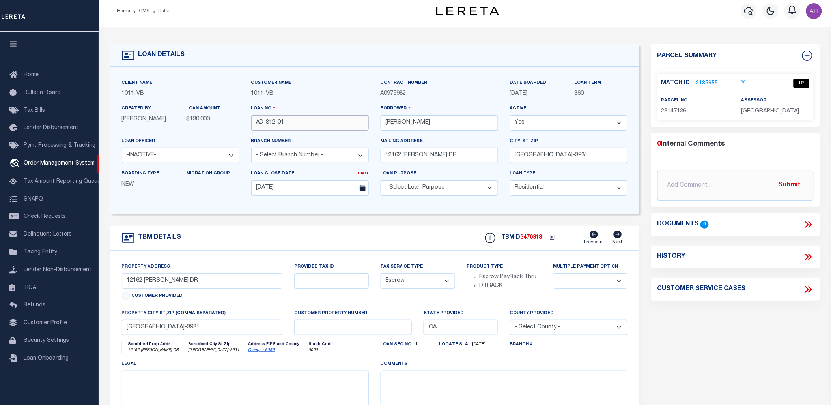
drag, startPoint x: 290, startPoint y: 120, endPoint x: 222, endPoint y: 116, distance: 68.0
click at [222, 116] on div "Client Name 1011 - VB Customer Name 1011 - VB" at bounding box center [375, 140] width 518 height 123
drag, startPoint x: 195, startPoint y: 283, endPoint x: 117, endPoint y: 279, distance: 78.6
click at [117, 279] on div "Property Address [STREET_ADDRESS][PERSON_NAME] Customer Provided" at bounding box center [202, 285] width 173 height 47
click at [178, 326] on input "[GEOGRAPHIC_DATA]-3931" at bounding box center [202, 327] width 161 height 15
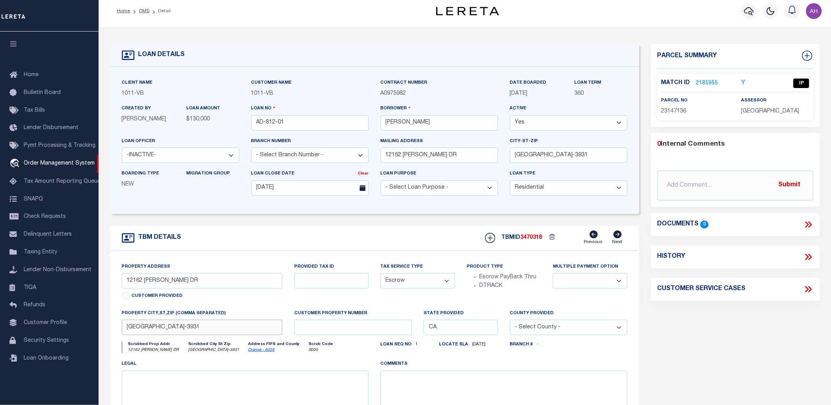
click at [178, 326] on input "[GEOGRAPHIC_DATA]-3931" at bounding box center [202, 327] width 161 height 15
